Goal: Task Accomplishment & Management: Manage account settings

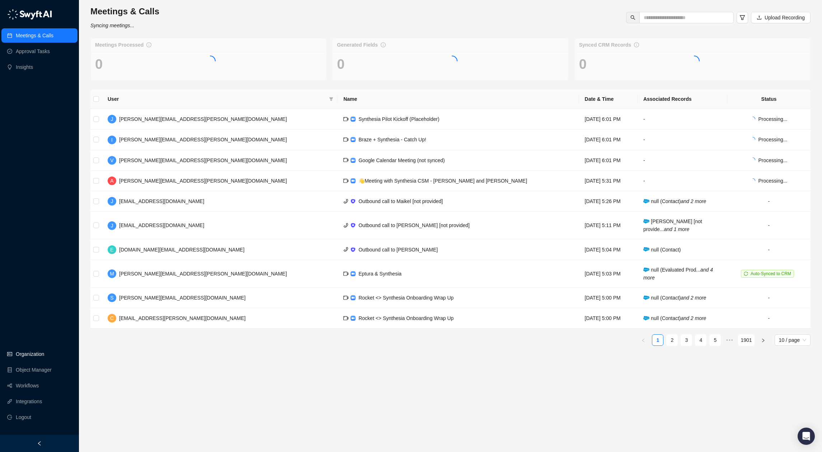
click at [36, 356] on link "Organization" at bounding box center [30, 354] width 28 height 14
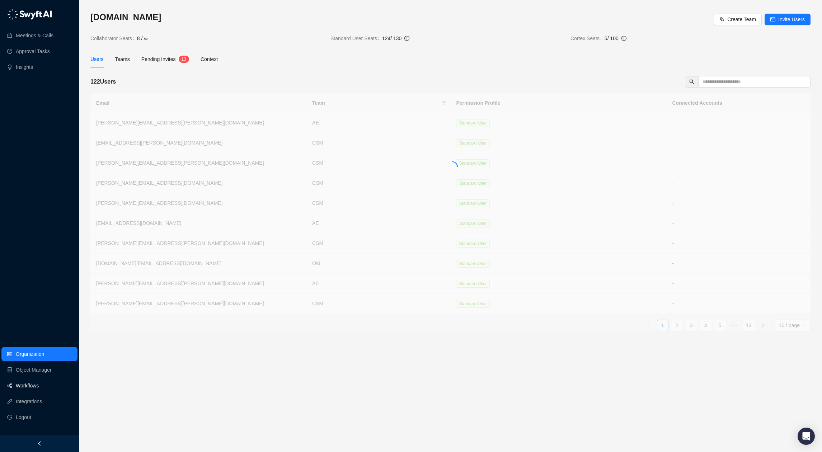
drag, startPoint x: 40, startPoint y: 383, endPoint x: 65, endPoint y: 351, distance: 41.2
click at [39, 383] on link "Workflows" at bounding box center [27, 386] width 23 height 14
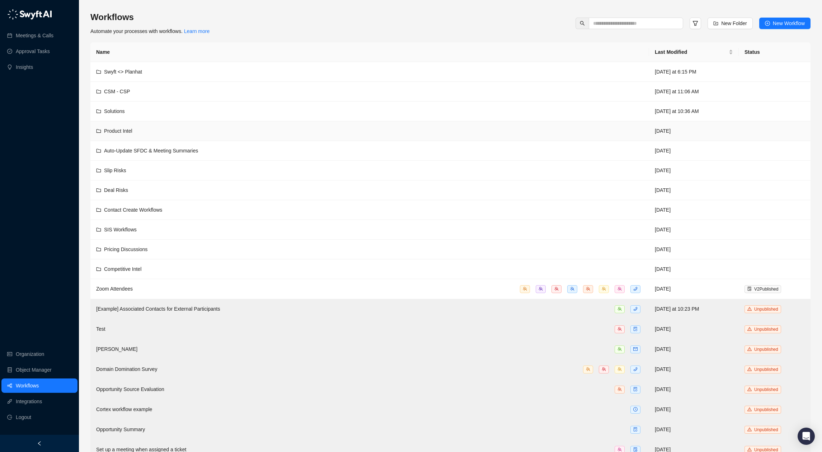
click at [158, 133] on div "Product Intel" at bounding box center [369, 131] width 547 height 8
click at [162, 177] on td "Slip Risks" at bounding box center [369, 171] width 559 height 20
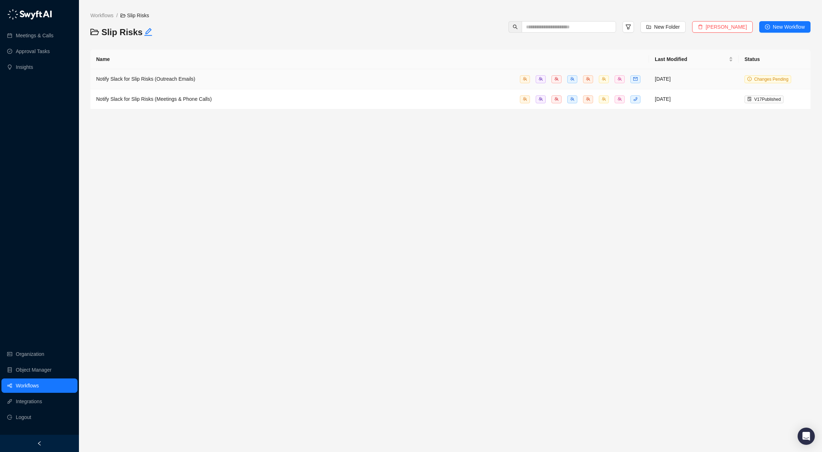
click at [479, 75] on div "Notify Slack for Slip Risks (Outreach Emails)" at bounding box center [369, 79] width 547 height 8
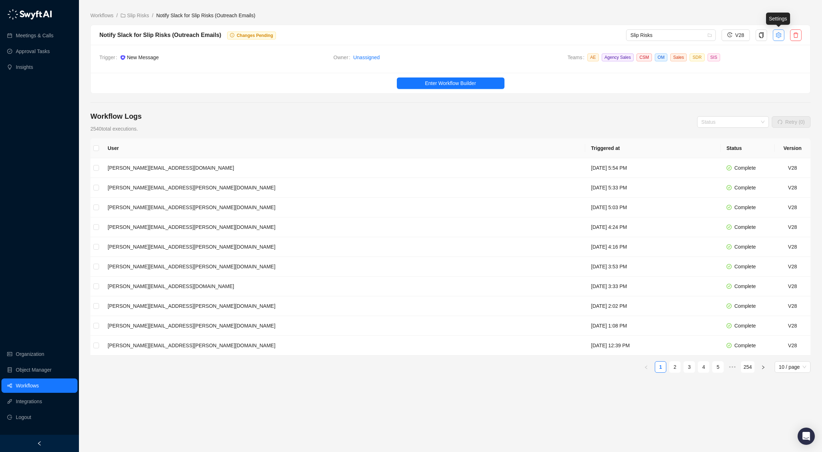
click at [781, 34] on icon "setting" at bounding box center [779, 35] width 6 height 6
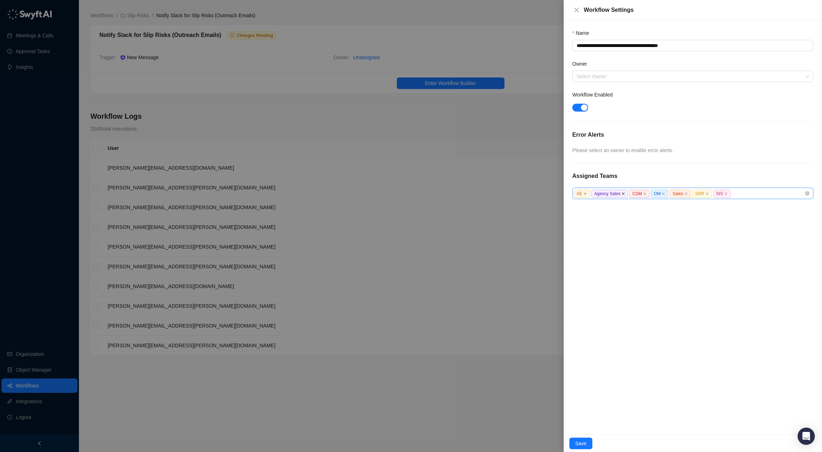
click at [625, 193] on icon "close" at bounding box center [624, 194] width 4 height 4
click at [607, 193] on icon "close" at bounding box center [607, 193] width 3 height 3
click at [604, 194] on icon "close" at bounding box center [604, 193] width 3 height 3
click at [607, 193] on icon "close" at bounding box center [608, 193] width 3 height 3
click at [606, 194] on icon "close" at bounding box center [607, 194] width 4 height 4
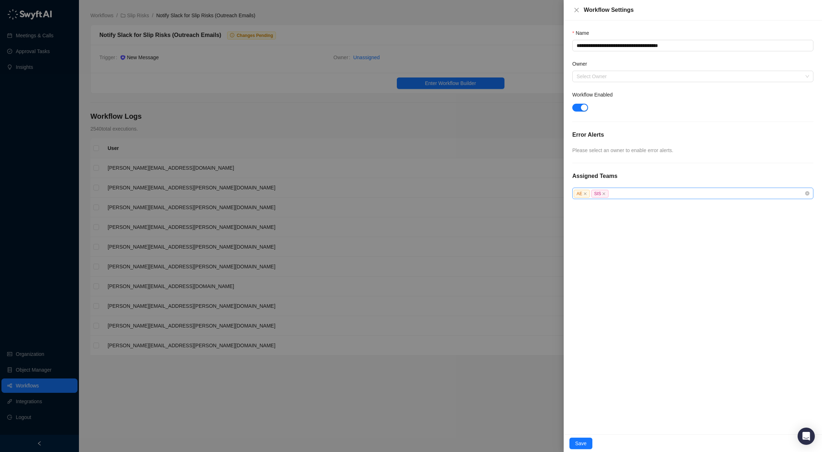
click at [606, 194] on span "SIS" at bounding box center [600, 194] width 17 height 8
click at [603, 194] on icon "close" at bounding box center [604, 193] width 3 height 3
drag, startPoint x: 582, startPoint y: 442, endPoint x: 583, endPoint y: 438, distance: 4.2
click at [582, 442] on span "Save" at bounding box center [580, 444] width 11 height 8
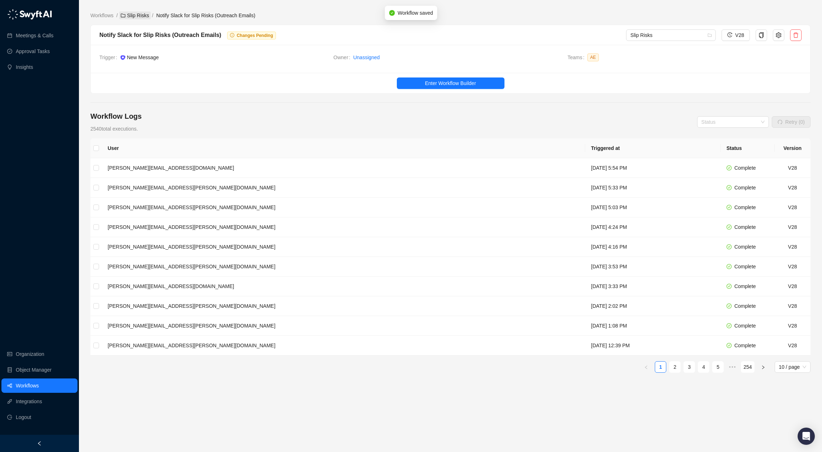
click at [132, 14] on link "Slip Risks" at bounding box center [134, 15] width 31 height 8
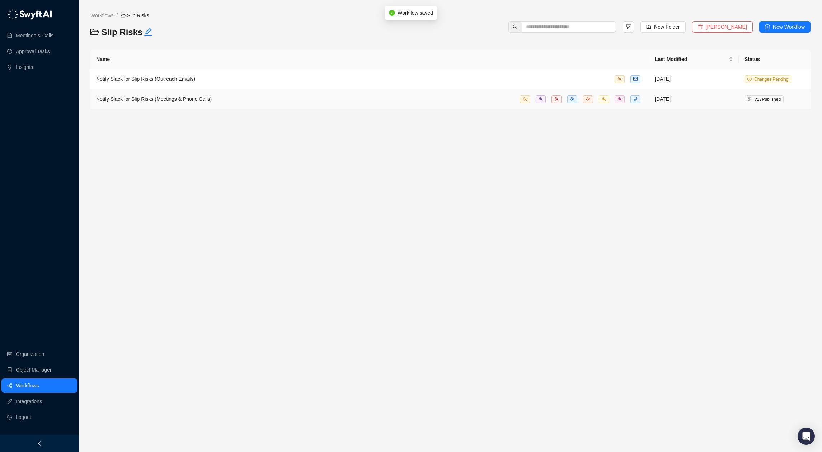
click at [191, 104] on td "Notify Slack for Slip Risks (Meetings & Phone Calls)" at bounding box center [369, 99] width 559 height 20
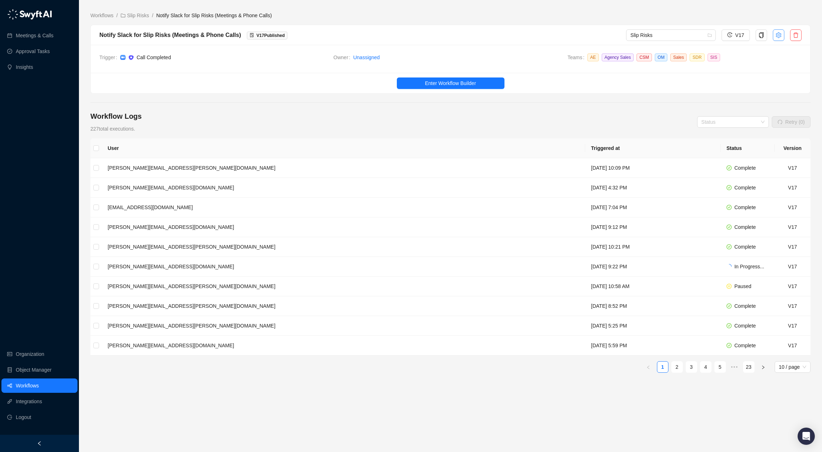
click at [778, 31] on button "button" at bounding box center [778, 34] width 11 height 11
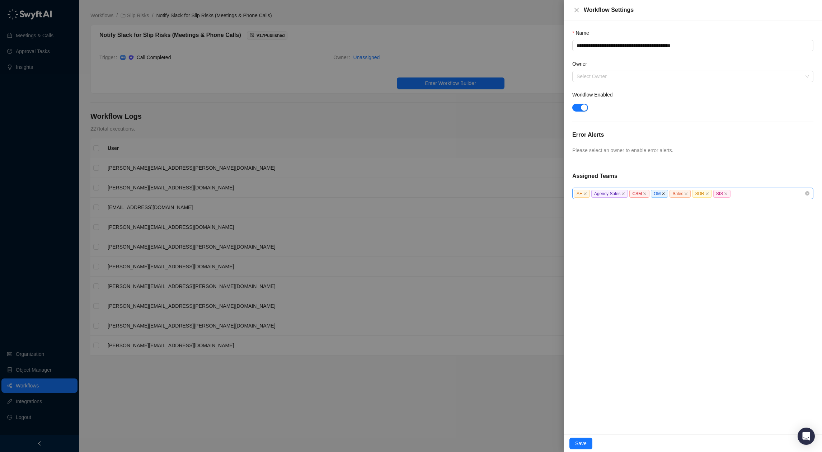
click at [625, 195] on icon "close" at bounding box center [624, 194] width 4 height 4
click at [608, 193] on span "CSM" at bounding box center [602, 194] width 20 height 8
click at [607, 195] on icon "close" at bounding box center [607, 194] width 4 height 4
click at [605, 195] on icon "close" at bounding box center [604, 194] width 4 height 4
click at [607, 194] on icon "close" at bounding box center [608, 194] width 4 height 4
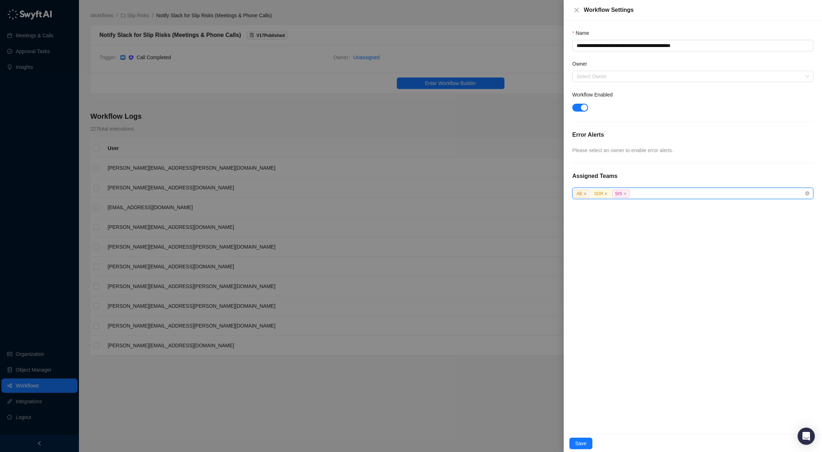
click at [607, 194] on icon "close" at bounding box center [607, 194] width 4 height 4
click at [607, 194] on span "SIS" at bounding box center [600, 194] width 17 height 8
click at [604, 194] on icon "close" at bounding box center [604, 194] width 4 height 4
click at [614, 194] on div "AE" at bounding box center [689, 194] width 231 height 8
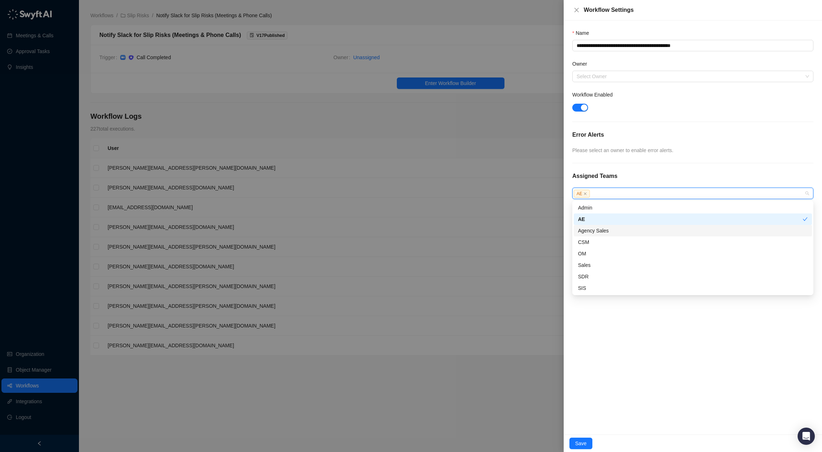
click at [619, 229] on div "Agency Sales" at bounding box center [693, 231] width 230 height 8
drag, startPoint x: 579, startPoint y: 444, endPoint x: 605, endPoint y: 416, distance: 38.4
click at [579, 444] on span "Save" at bounding box center [580, 444] width 11 height 8
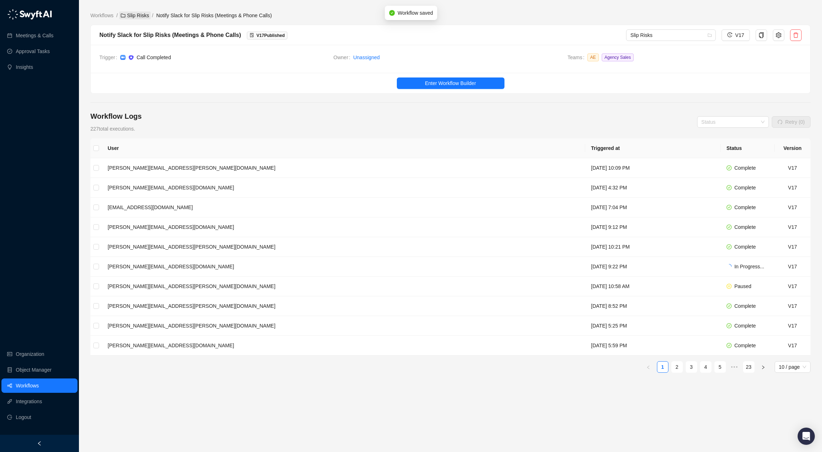
click at [132, 16] on link "Slip Risks" at bounding box center [134, 15] width 31 height 8
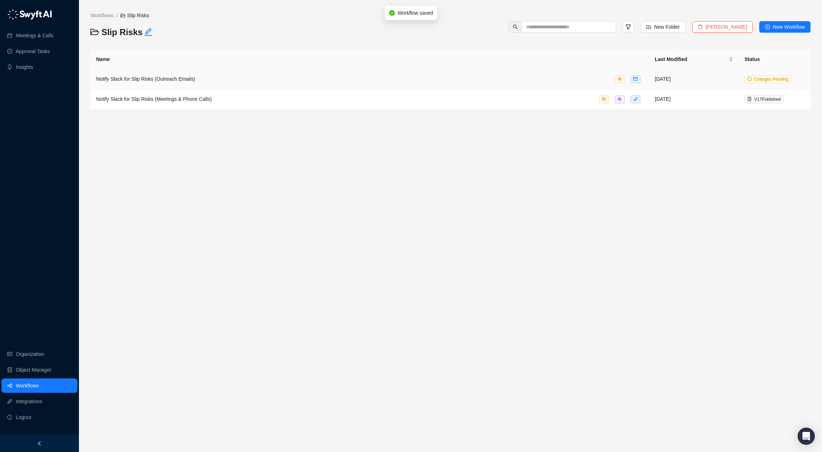
click at [188, 80] on span "Notify Slack for Slip Risks (Outreach Emails)" at bounding box center [145, 79] width 99 height 6
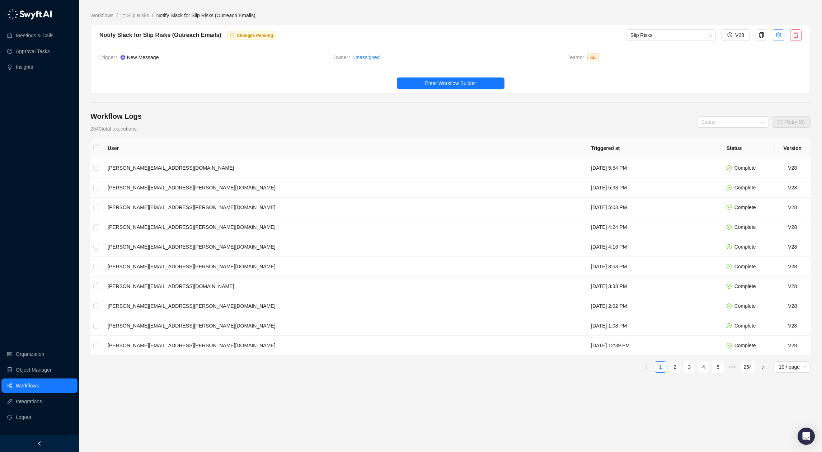
click at [781, 39] on button "button" at bounding box center [778, 34] width 11 height 11
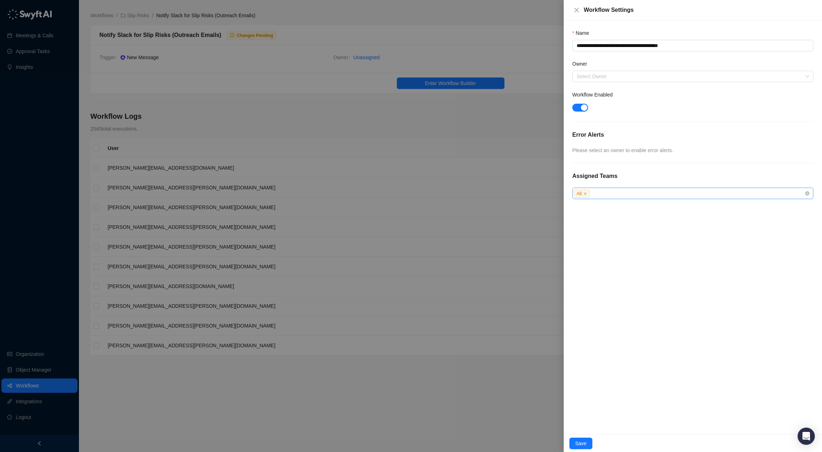
click at [659, 196] on div "AE" at bounding box center [689, 194] width 231 height 8
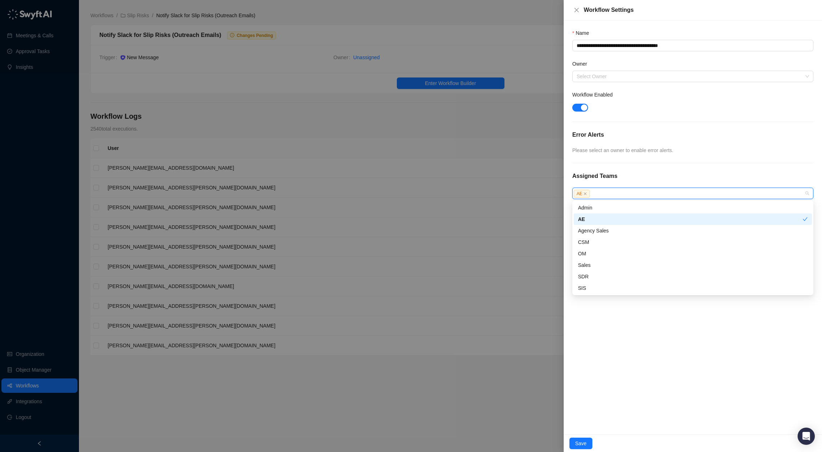
click at [626, 224] on div "AE" at bounding box center [693, 219] width 238 height 11
click at [627, 220] on div "AE" at bounding box center [693, 219] width 230 height 8
click at [626, 229] on div "Agency Sales" at bounding box center [693, 231] width 230 height 8
click at [657, 378] on div "**********" at bounding box center [693, 227] width 258 height 414
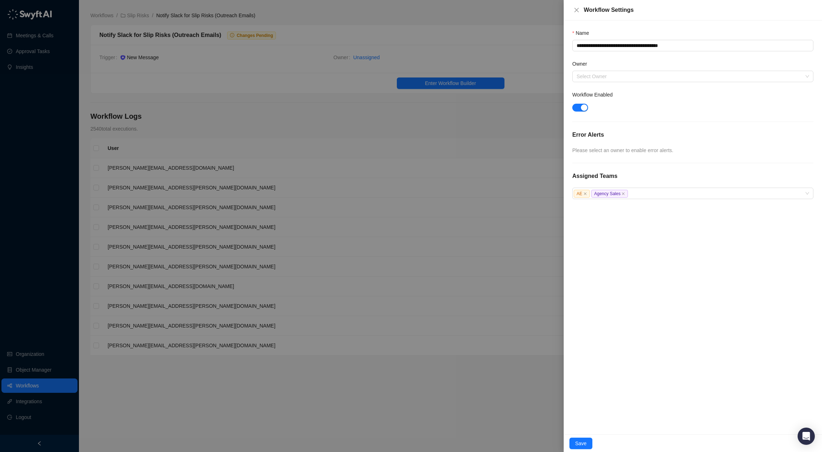
click at [582, 438] on button "Save" at bounding box center [581, 443] width 23 height 11
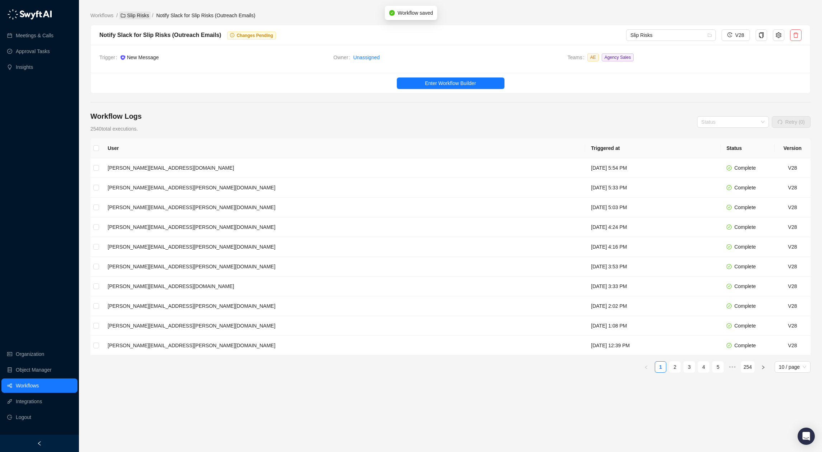
click at [139, 13] on link "Slip Risks" at bounding box center [134, 15] width 31 height 8
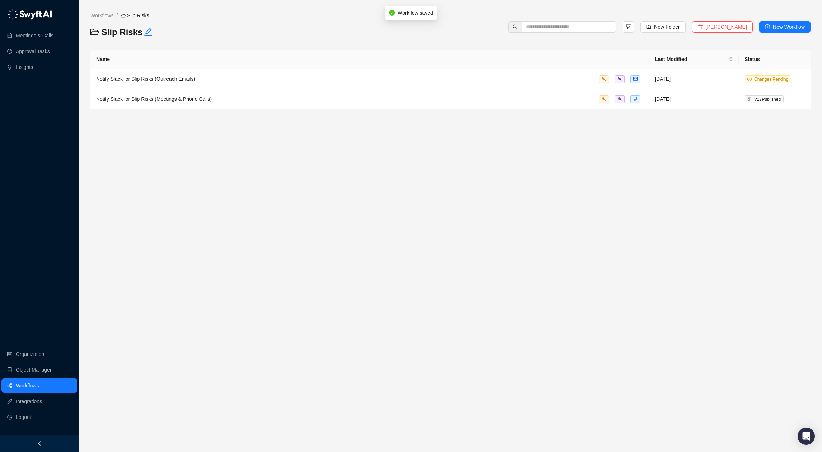
drag, startPoint x: 98, startPoint y: 7, endPoint x: 99, endPoint y: 11, distance: 4.0
click at [98, 7] on div "Workflows / Slip Risks Slip Risks New Folder Delete Folder New Workflow Name La…" at bounding box center [450, 226] width 720 height 441
click at [100, 13] on link "Workflows" at bounding box center [102, 15] width 26 height 8
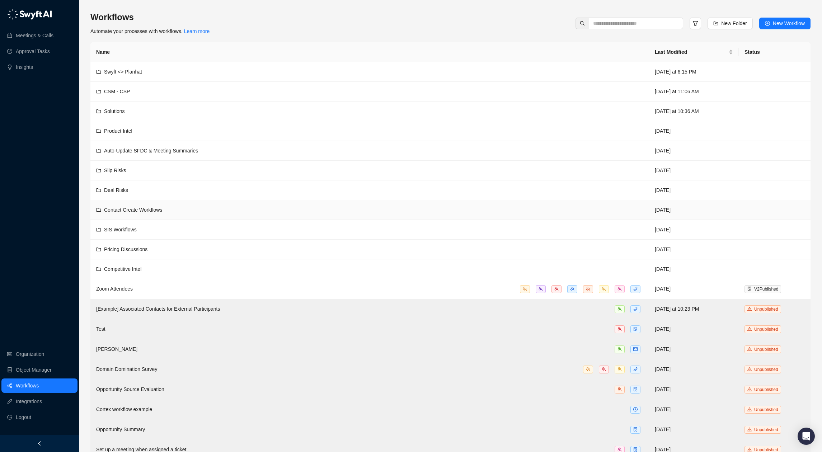
click at [228, 213] on div "Contact Create Workflows" at bounding box center [369, 210] width 547 height 8
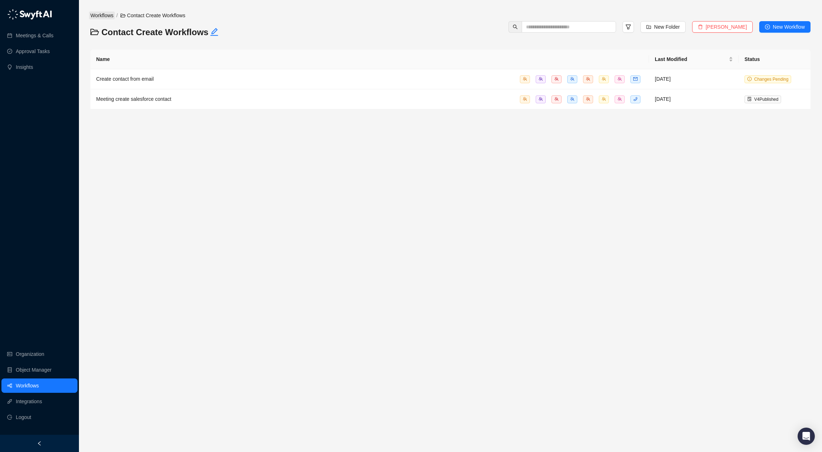
click at [111, 13] on link "Workflows" at bounding box center [102, 15] width 26 height 8
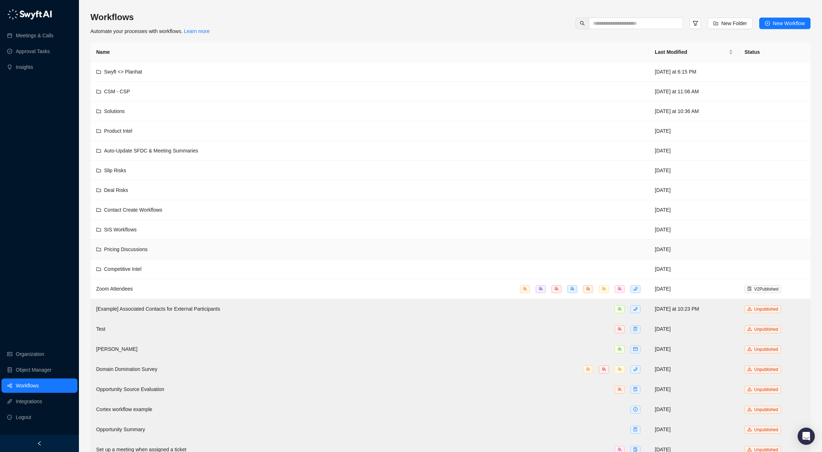
click at [210, 252] on div "Pricing Discussions" at bounding box center [369, 250] width 547 height 8
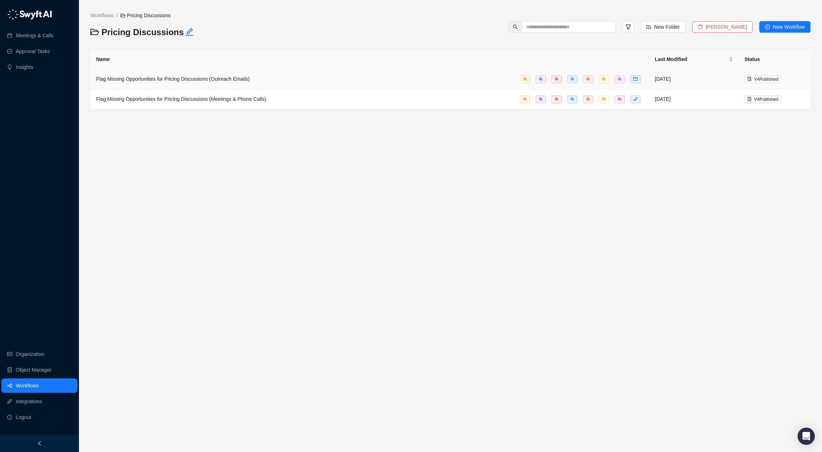
click at [302, 93] on td "Flag Missing Opportunities for Pricing Discussions (Meetings & Phone Calls)" at bounding box center [369, 99] width 559 height 20
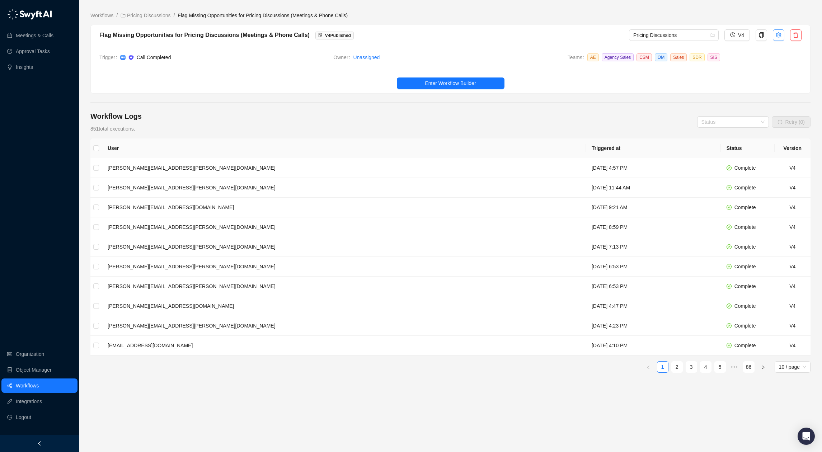
click at [776, 37] on icon "setting" at bounding box center [779, 35] width 6 height 6
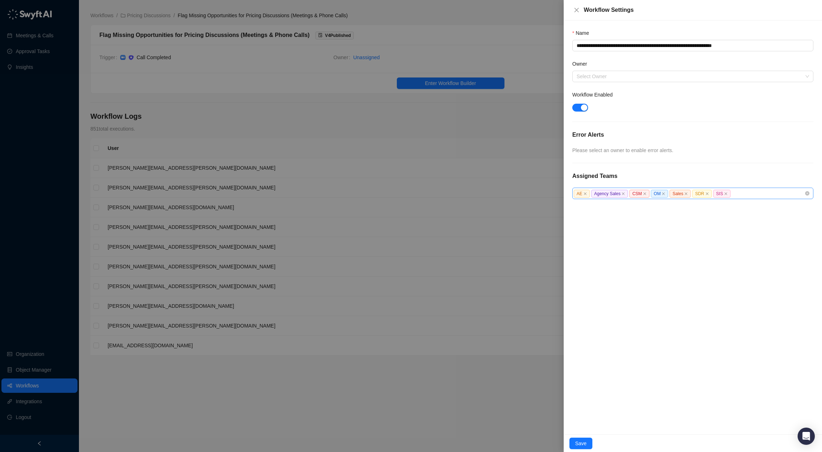
click at [645, 194] on icon "close" at bounding box center [645, 194] width 4 height 4
click at [644, 193] on icon "close" at bounding box center [643, 194] width 4 height 4
click at [647, 194] on icon "close" at bounding box center [646, 194] width 4 height 4
click at [646, 194] on icon "close" at bounding box center [645, 194] width 4 height 4
click at [646, 194] on span "SIS" at bounding box center [638, 194] width 17 height 8
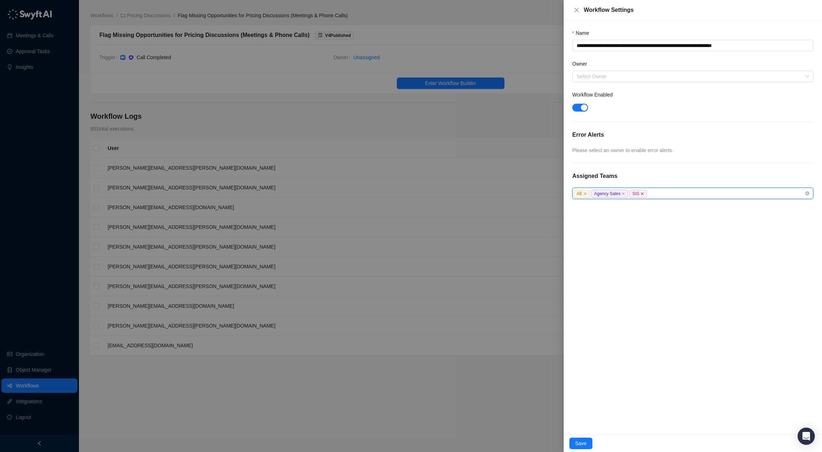
click at [644, 193] on span "SIS" at bounding box center [638, 194] width 17 height 8
click at [643, 194] on icon "close" at bounding box center [642, 193] width 3 height 3
click at [582, 440] on span "Save" at bounding box center [580, 444] width 11 height 8
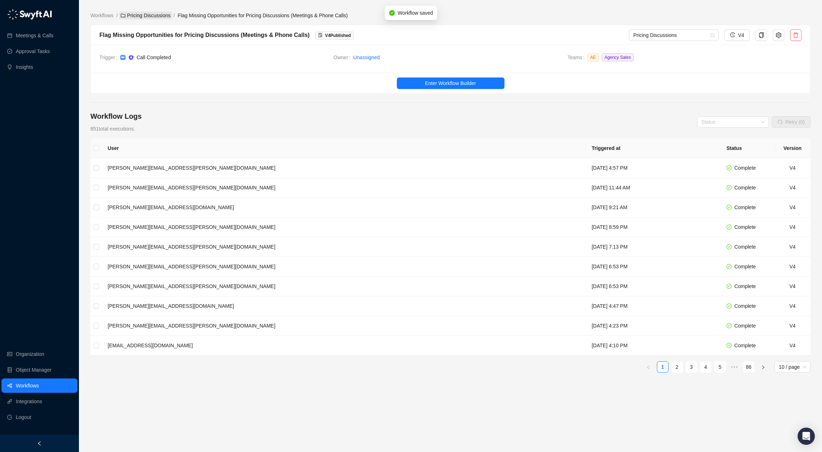
click at [148, 15] on link "Pricing Discussions" at bounding box center [145, 15] width 53 height 8
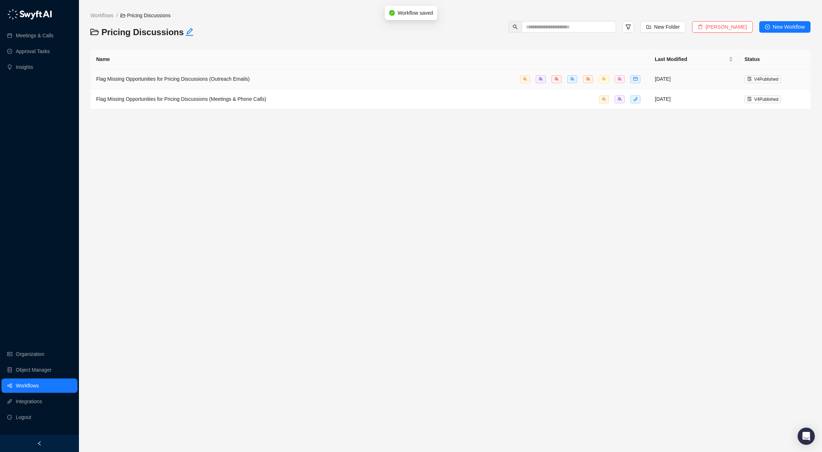
click at [206, 83] on td "Flag Missing Opportunities for Pricing Discussions (Outreach Emails)" at bounding box center [369, 79] width 559 height 20
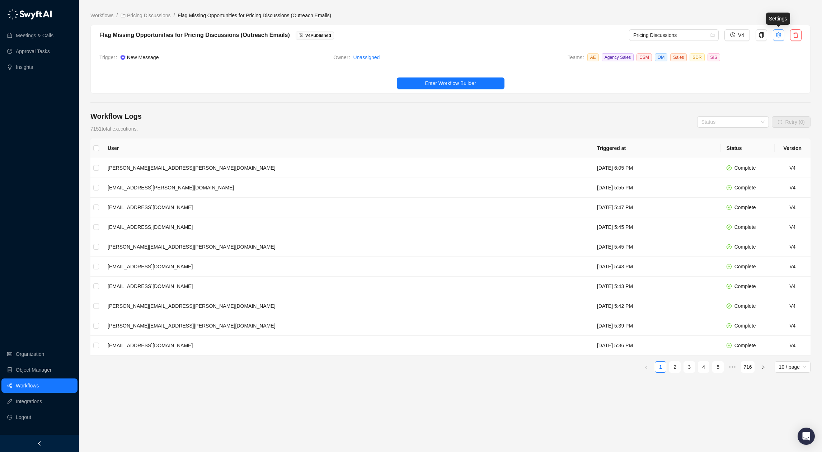
click at [778, 36] on icon "setting" at bounding box center [779, 35] width 6 height 6
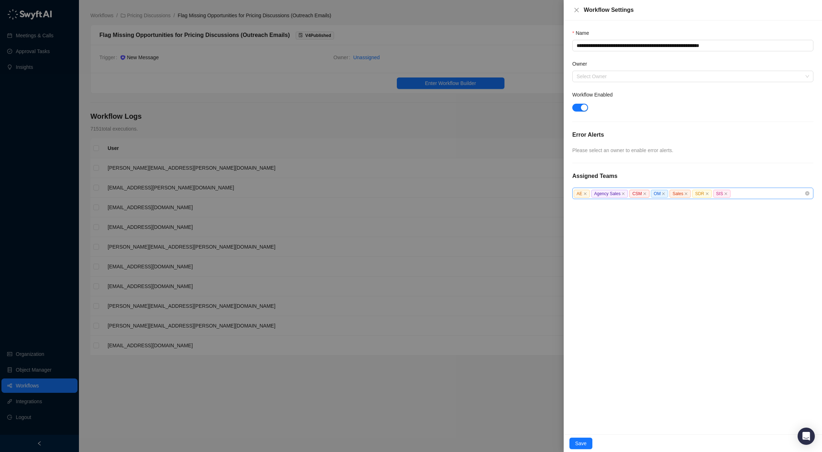
click at [646, 193] on icon "close" at bounding box center [645, 194] width 4 height 4
click at [643, 194] on icon "close" at bounding box center [643, 194] width 4 height 4
click at [645, 194] on icon "close" at bounding box center [646, 194] width 4 height 4
click at [645, 194] on icon "close" at bounding box center [645, 194] width 4 height 4
click at [645, 194] on span "SIS" at bounding box center [638, 194] width 17 height 8
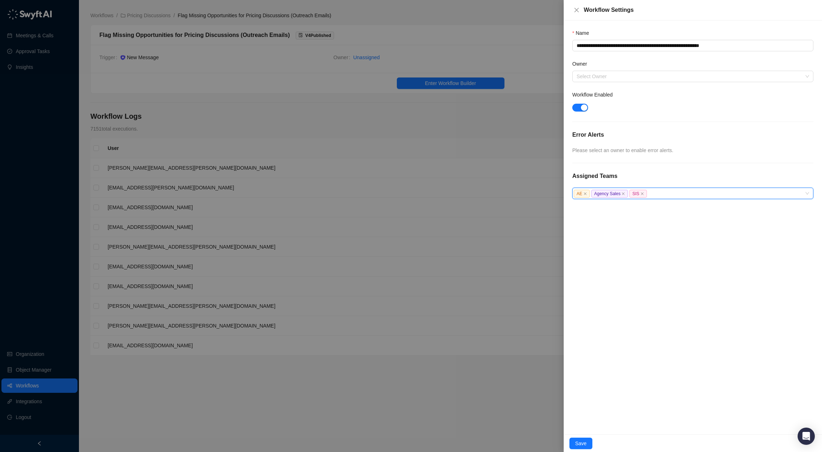
drag, startPoint x: 644, startPoint y: 194, endPoint x: 640, endPoint y: 221, distance: 27.2
click at [644, 194] on icon "close" at bounding box center [643, 194] width 4 height 4
click at [586, 444] on span "Save" at bounding box center [580, 444] width 11 height 8
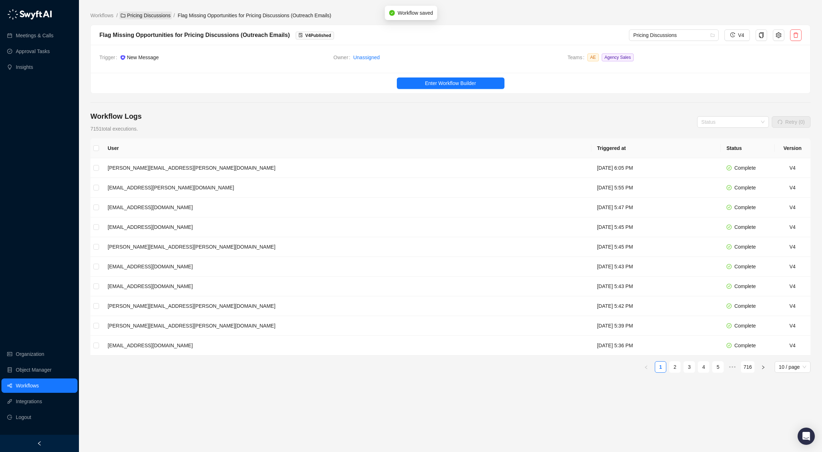
click at [161, 19] on link "Pricing Discussions" at bounding box center [145, 15] width 53 height 8
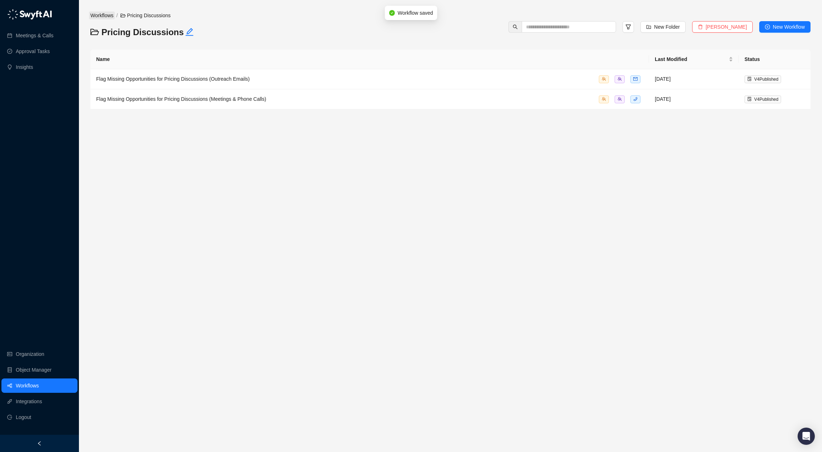
click at [104, 13] on link "Workflows" at bounding box center [102, 15] width 26 height 8
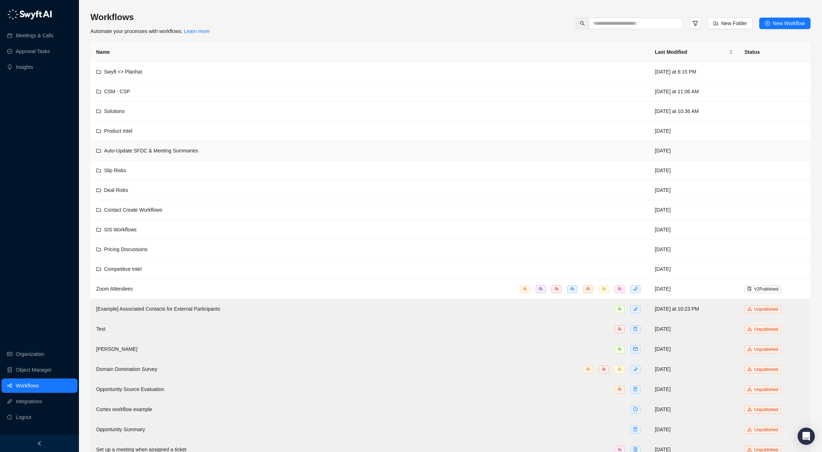
click at [225, 147] on div "Auto-Update SFDC & Meeting Summaries" at bounding box center [369, 151] width 547 height 8
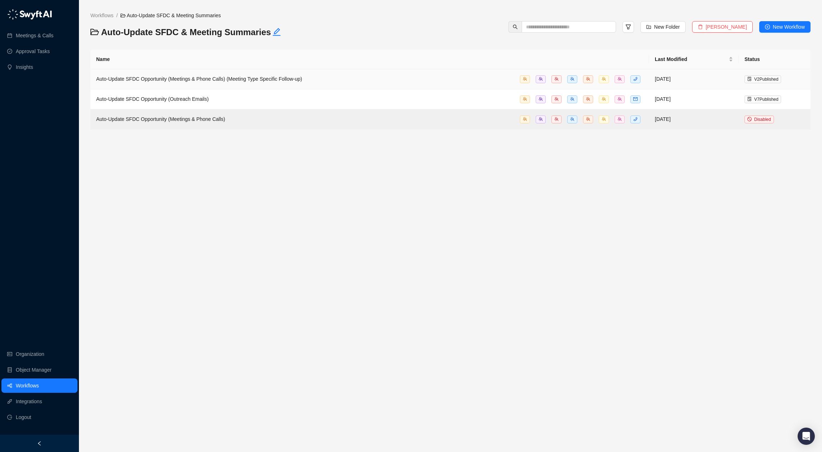
click at [351, 80] on div "Auto-Update SFDC Opportunity (Meetings & Phone Calls) (Meeting Type Specific Fo…" at bounding box center [369, 79] width 547 height 8
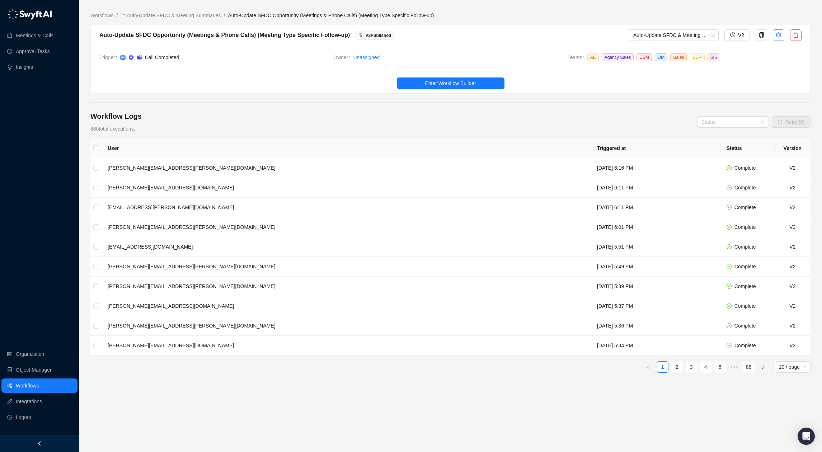
click at [780, 37] on icon "setting" at bounding box center [778, 35] width 5 height 6
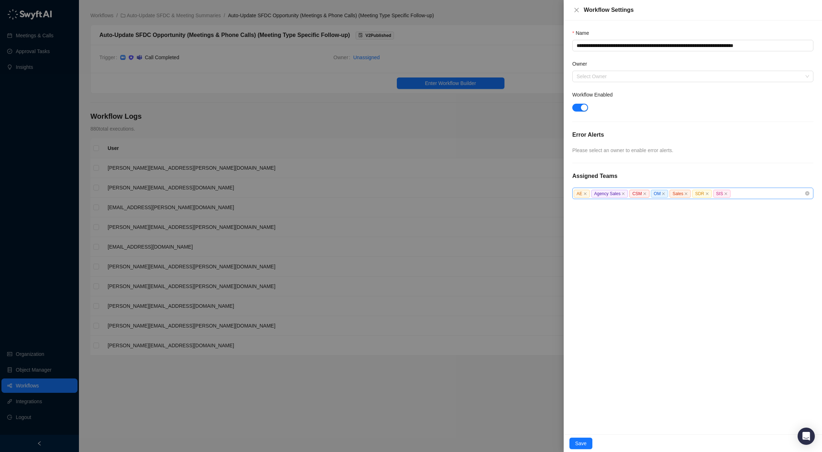
click at [645, 194] on icon "close" at bounding box center [645, 194] width 4 height 4
click at [644, 195] on icon "close" at bounding box center [643, 194] width 4 height 4
click at [645, 194] on icon "close" at bounding box center [646, 194] width 4 height 4
click at [645, 194] on icon "close" at bounding box center [644, 193] width 3 height 3
click at [645, 194] on span "SIS" at bounding box center [638, 194] width 17 height 8
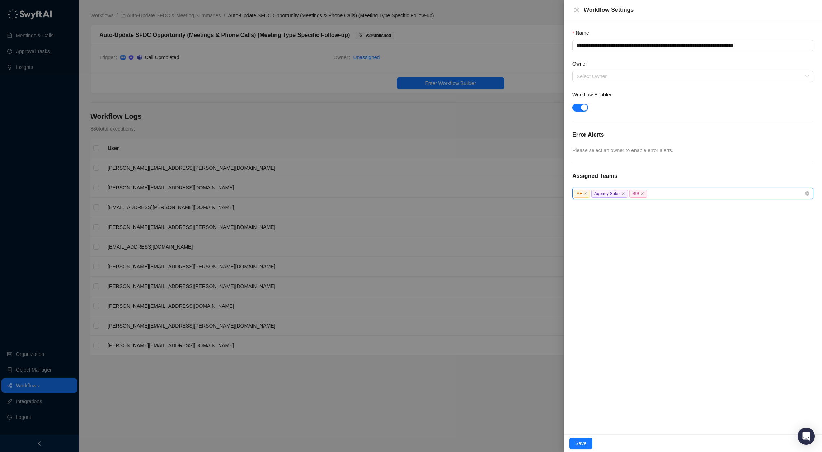
click at [643, 194] on icon "close" at bounding box center [642, 193] width 3 height 3
drag, startPoint x: 583, startPoint y: 441, endPoint x: 589, endPoint y: 438, distance: 7.4
click at [582, 441] on span "Save" at bounding box center [580, 444] width 11 height 8
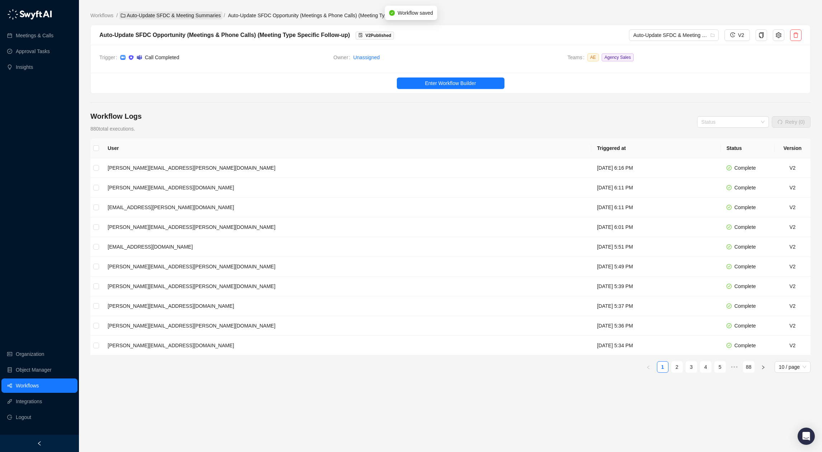
click at [192, 15] on link "Auto-Update SFDC & Meeting Summaries" at bounding box center [170, 15] width 103 height 8
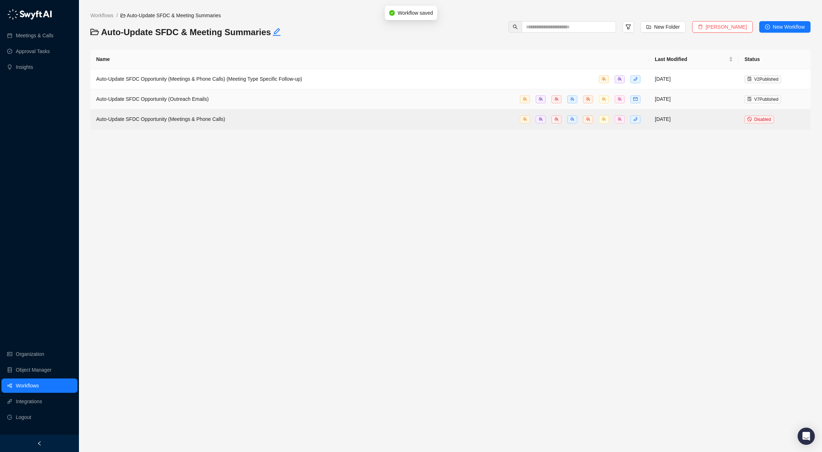
click at [257, 95] on div "Auto-Update SFDC Opportunity (Outreach Emails)" at bounding box center [369, 99] width 547 height 8
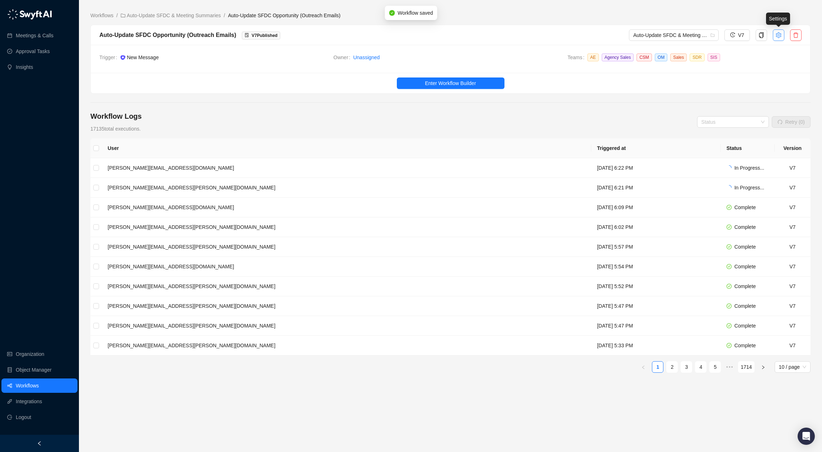
click at [778, 36] on icon "setting" at bounding box center [779, 35] width 6 height 6
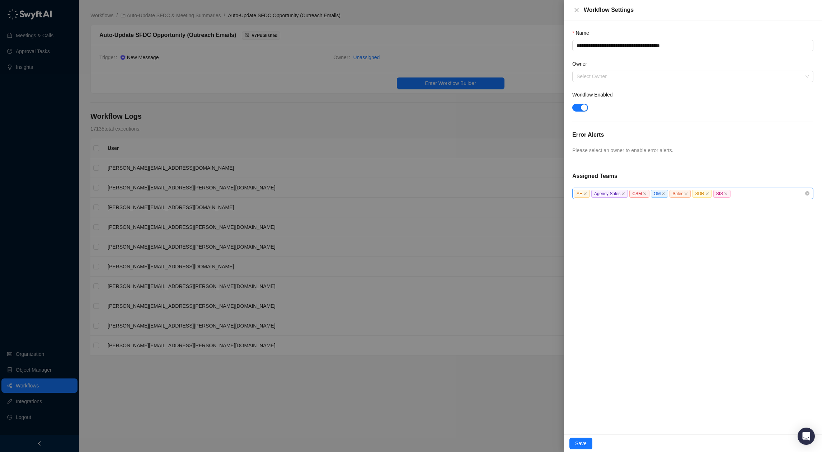
click at [648, 195] on span "CSM" at bounding box center [640, 194] width 20 height 8
click at [647, 193] on icon "close" at bounding box center [645, 194] width 4 height 4
click at [644, 194] on icon "close" at bounding box center [643, 194] width 4 height 4
click at [647, 193] on icon "close" at bounding box center [646, 194] width 4 height 4
click at [647, 193] on span "SDR" at bounding box center [639, 194] width 19 height 8
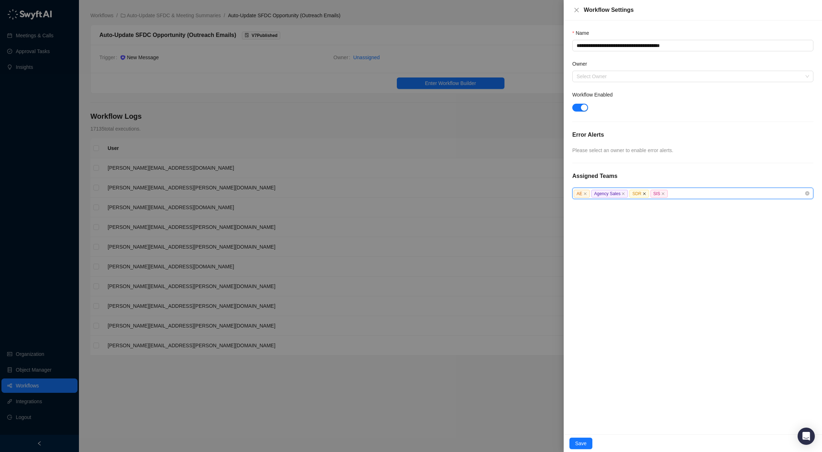
click at [646, 193] on icon "close" at bounding box center [645, 194] width 4 height 4
click at [646, 193] on span "SIS" at bounding box center [638, 194] width 17 height 8
drag, startPoint x: 643, startPoint y: 194, endPoint x: 656, endPoint y: 222, distance: 30.8
click at [643, 194] on icon "close" at bounding box center [643, 194] width 4 height 4
click at [580, 447] on span "Save" at bounding box center [580, 444] width 11 height 8
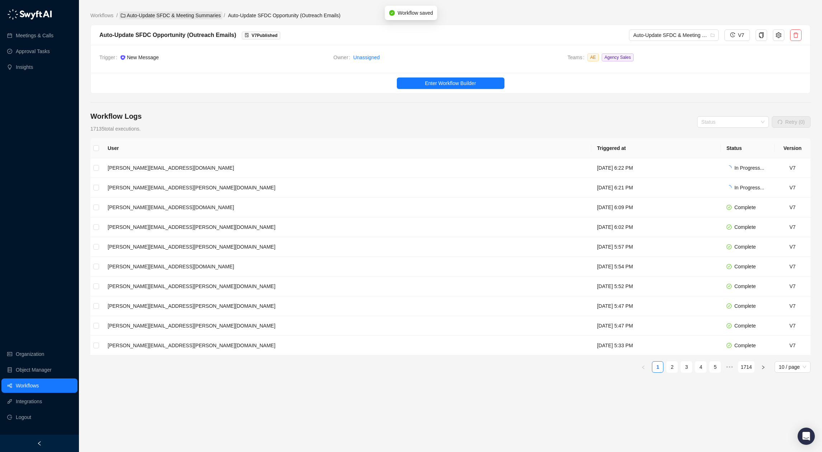
click at [175, 14] on link "Auto-Update SFDC & Meeting Summaries" at bounding box center [170, 15] width 103 height 8
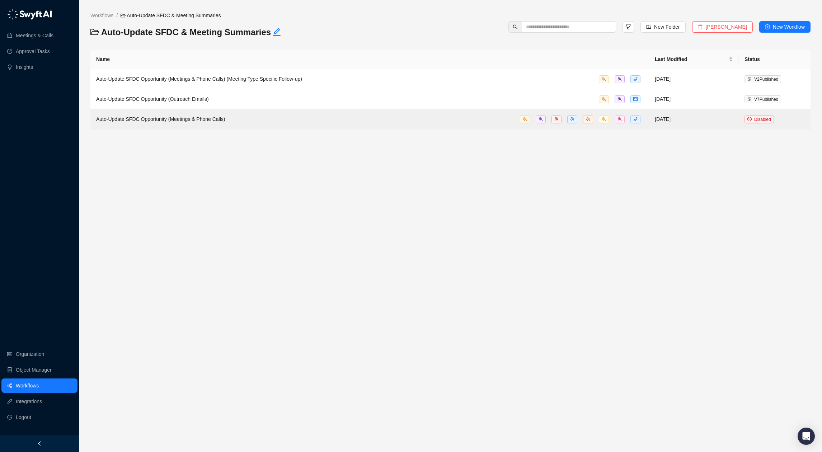
drag, startPoint x: 107, startPoint y: 16, endPoint x: 133, endPoint y: 48, distance: 41.9
click at [107, 16] on link "Workflows" at bounding box center [102, 15] width 26 height 8
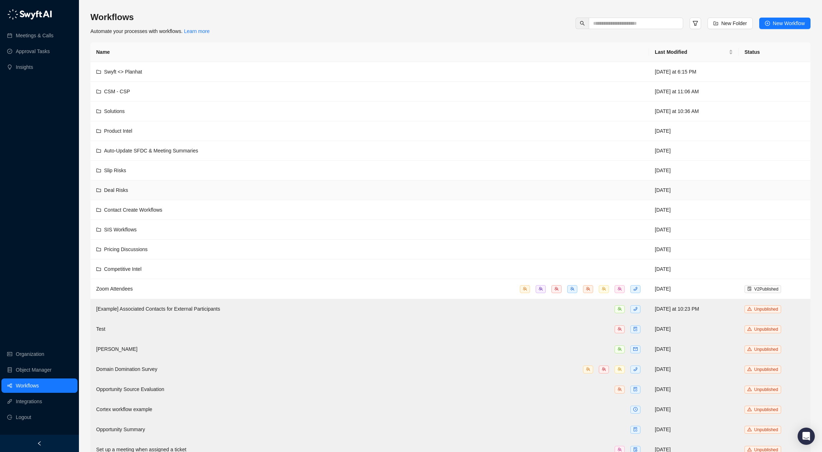
click at [244, 187] on div "Deal Risks" at bounding box center [369, 190] width 547 height 8
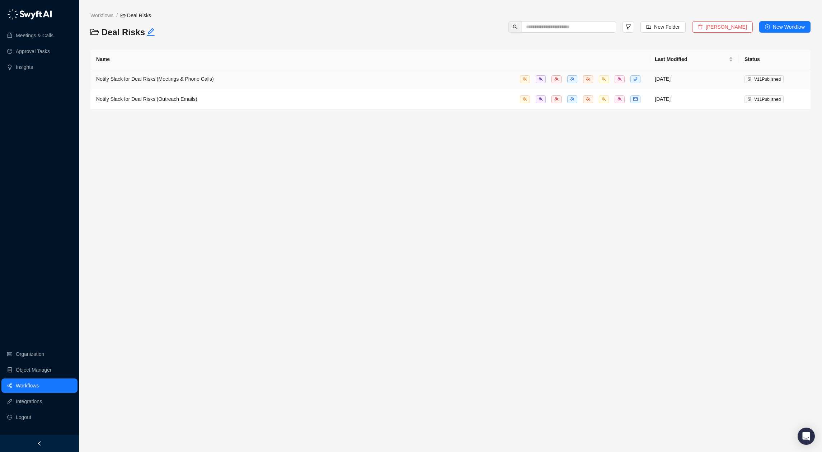
drag, startPoint x: 280, startPoint y: 79, endPoint x: 335, endPoint y: 84, distance: 55.2
click at [280, 79] on div "Notify Slack for Deal Risks (Meetings & Phone Calls)" at bounding box center [369, 79] width 547 height 8
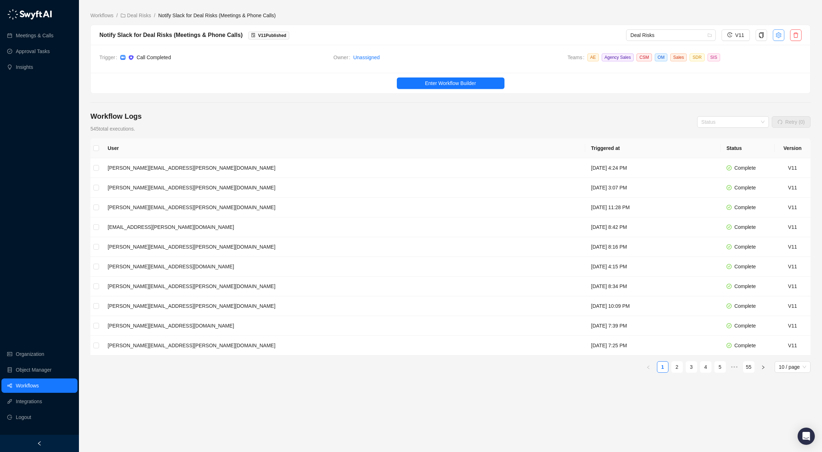
click at [780, 32] on icon "setting" at bounding box center [779, 35] width 6 height 6
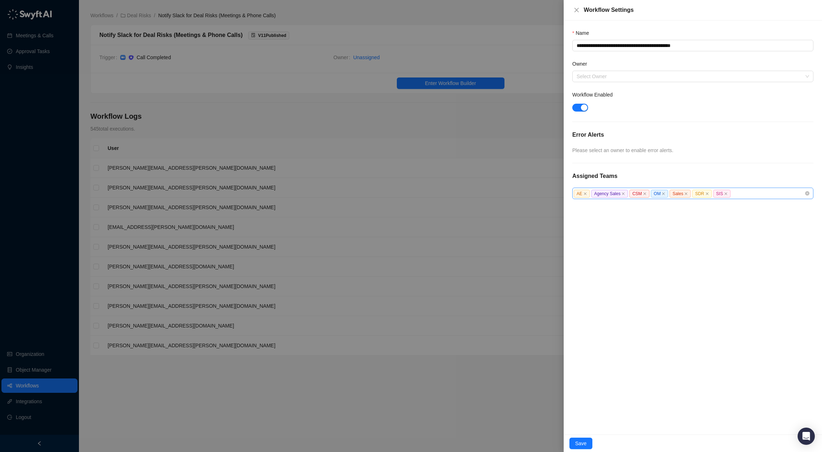
click at [647, 194] on icon "close" at bounding box center [645, 194] width 4 height 4
click at [645, 195] on span "OM" at bounding box center [638, 194] width 17 height 8
click at [644, 195] on icon "close" at bounding box center [642, 193] width 3 height 3
click at [644, 195] on span "Sales" at bounding box center [640, 194] width 21 height 8
click at [647, 194] on icon "close" at bounding box center [646, 193] width 3 height 3
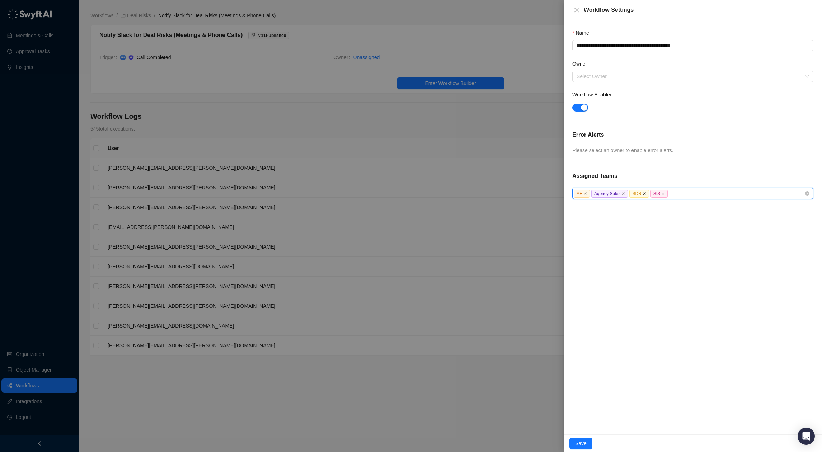
click at [645, 194] on icon "close" at bounding box center [645, 194] width 4 height 4
click at [644, 194] on icon "close" at bounding box center [643, 194] width 4 height 4
click at [588, 440] on button "Save" at bounding box center [581, 443] width 23 height 11
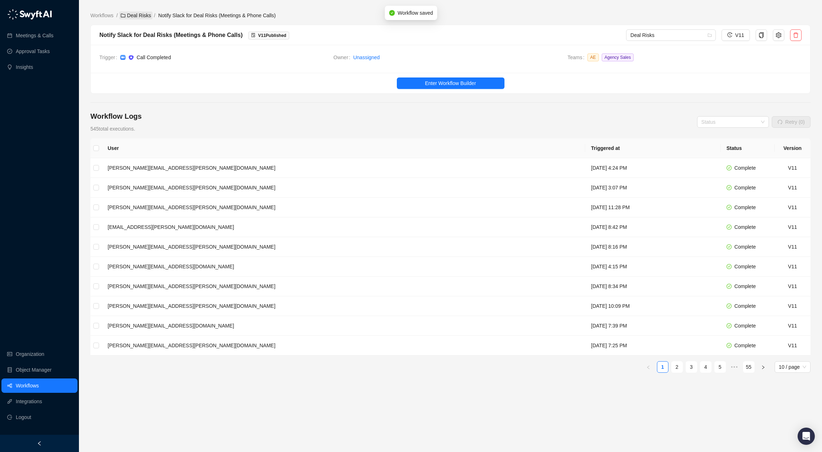
click at [129, 14] on link "Deal Risks" at bounding box center [135, 15] width 33 height 8
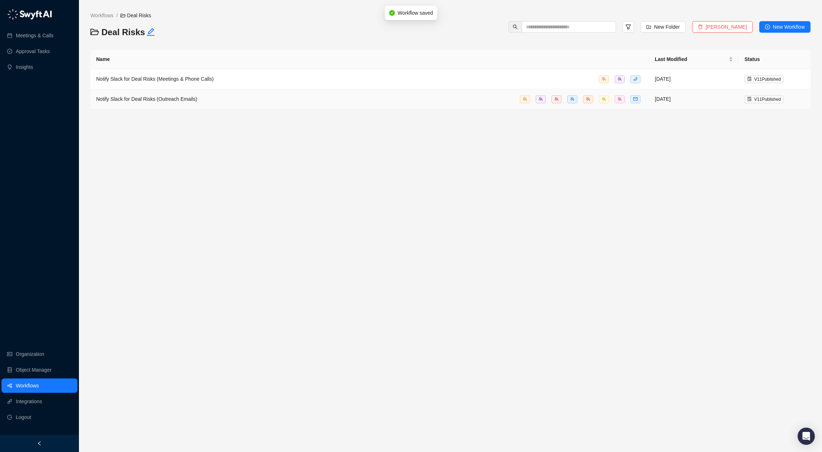
click at [302, 103] on div "Notify Slack for Deal Risks (Outreach Emails)" at bounding box center [369, 99] width 547 height 8
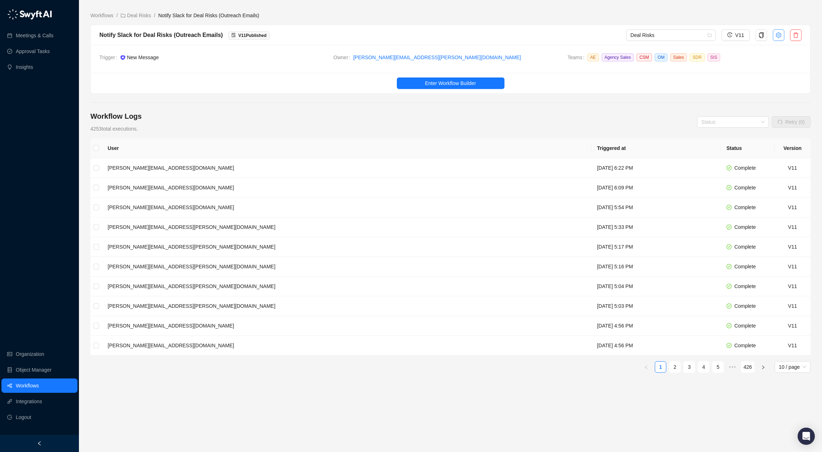
click at [780, 34] on icon "setting" at bounding box center [778, 35] width 5 height 6
type textarea "**********"
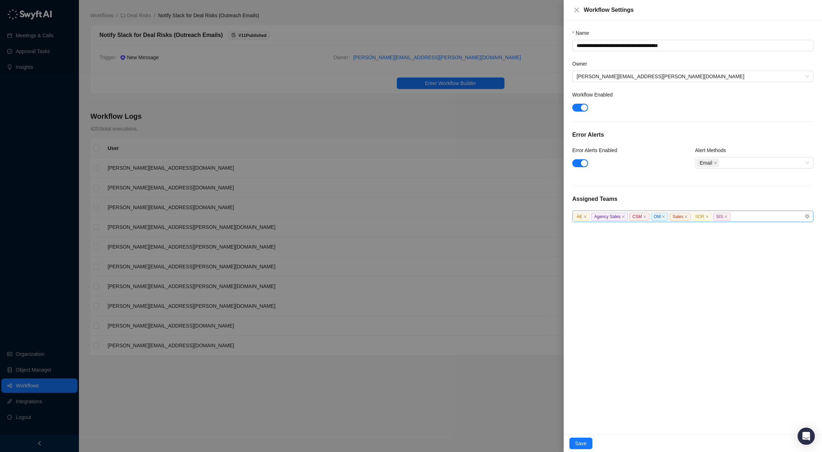
click at [647, 217] on icon "close" at bounding box center [645, 217] width 4 height 4
click at [644, 217] on icon "close" at bounding box center [643, 217] width 4 height 4
click at [645, 216] on icon "close" at bounding box center [646, 217] width 4 height 4
click at [645, 216] on icon "close" at bounding box center [645, 217] width 4 height 4
click at [643, 216] on icon "close" at bounding box center [643, 217] width 4 height 4
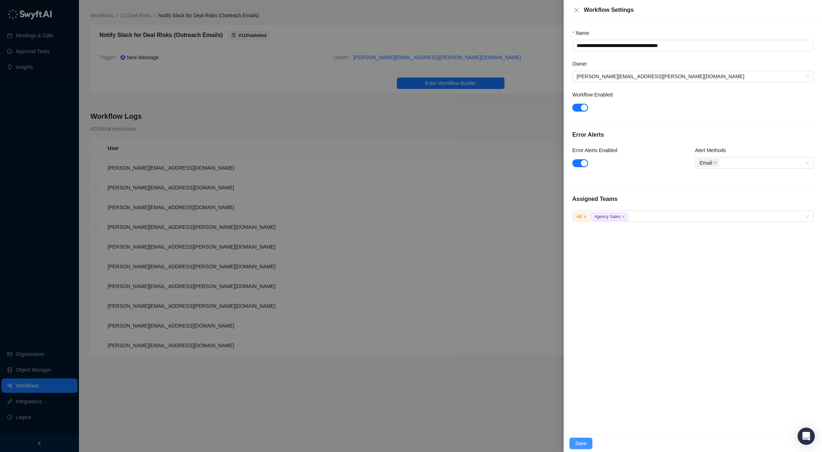
click at [580, 439] on button "Save" at bounding box center [581, 443] width 23 height 11
